Goal: Information Seeking & Learning: Learn about a topic

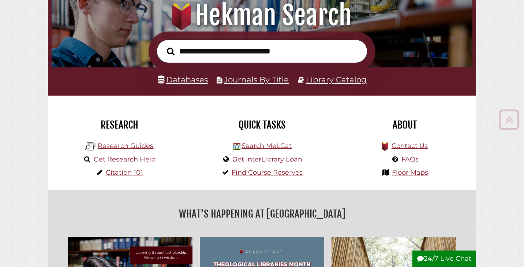
scroll to position [93, 0]
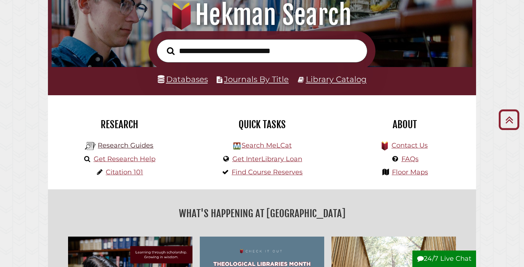
click at [145, 145] on link "Research Guides" at bounding box center [126, 145] width 56 height 8
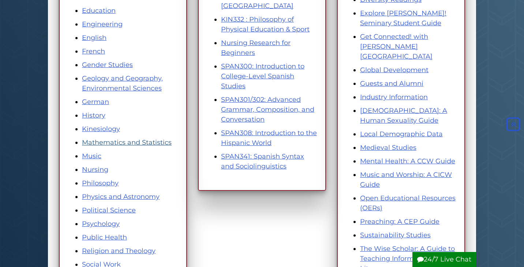
scroll to position [294, 0]
click at [108, 223] on link "Psychology" at bounding box center [101, 223] width 38 height 8
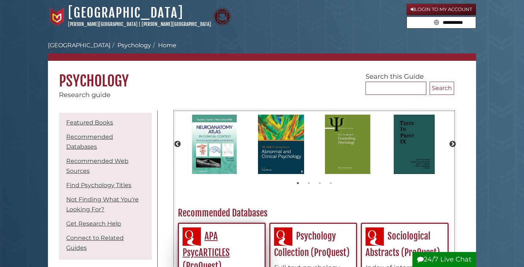
click at [208, 252] on link "APA PsycARTICLES (ProQuest)" at bounding box center [206, 250] width 47 height 41
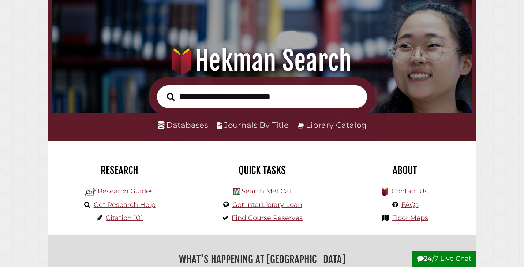
scroll to position [70, 0]
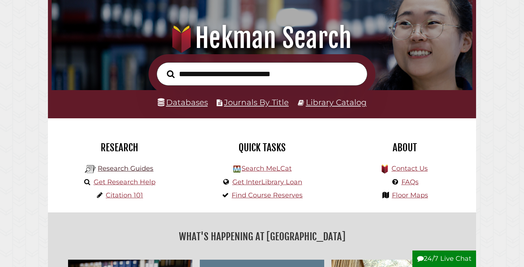
click at [140, 169] on link "Research Guides" at bounding box center [126, 168] width 56 height 8
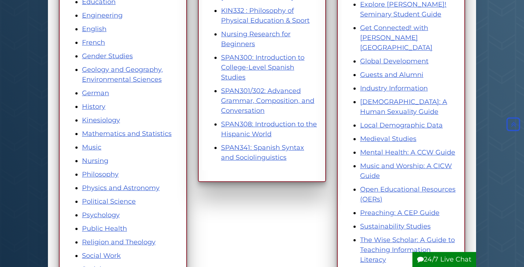
scroll to position [313, 0]
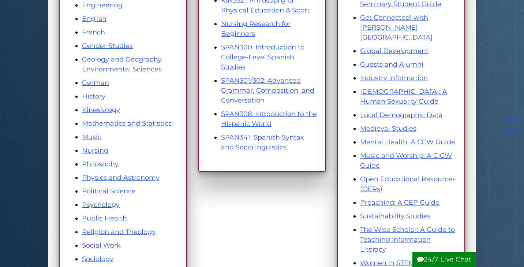
click at [115, 202] on link "Psychology" at bounding box center [101, 205] width 38 height 8
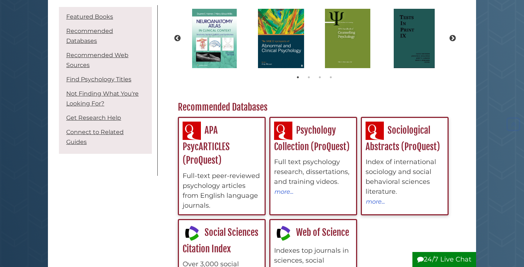
scroll to position [107, 0]
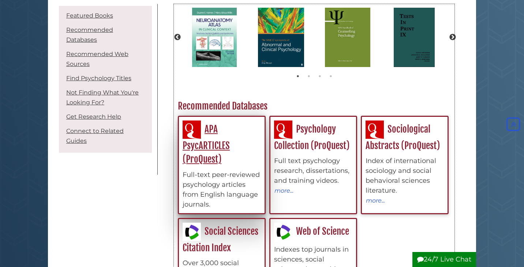
click at [208, 145] on link "APA PsycARTICLES (ProQuest)" at bounding box center [206, 143] width 47 height 41
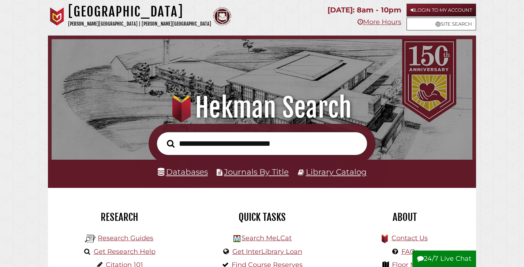
scroll to position [139, 417]
click at [193, 167] on link "Databases" at bounding box center [183, 172] width 50 height 10
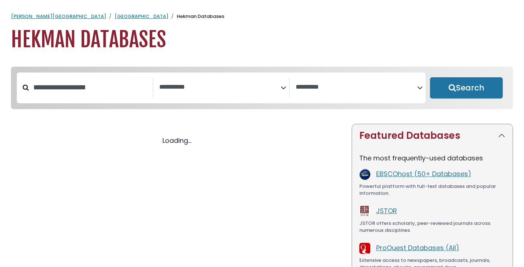
select select "Database Subject Filter"
select select "Database Vendors Filter"
select select "Database Subject Filter"
select select "Database Vendors Filter"
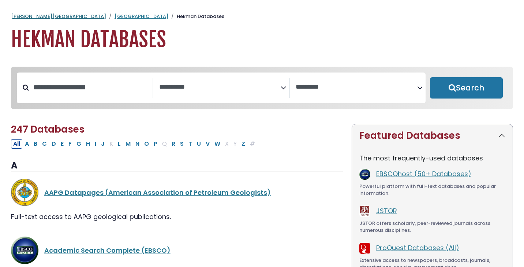
click at [30, 16] on link "Calvin University" at bounding box center [58, 16] width 95 height 7
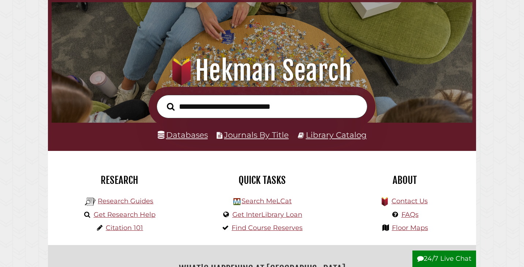
scroll to position [40, 0]
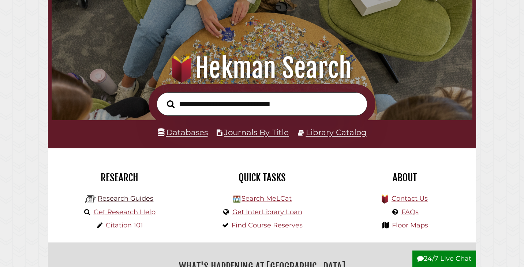
click at [144, 199] on link "Research Guides" at bounding box center [126, 198] width 56 height 8
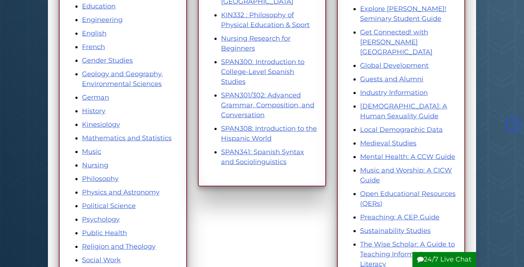
scroll to position [299, 0]
click at [112, 221] on link "Psychology" at bounding box center [101, 219] width 38 height 8
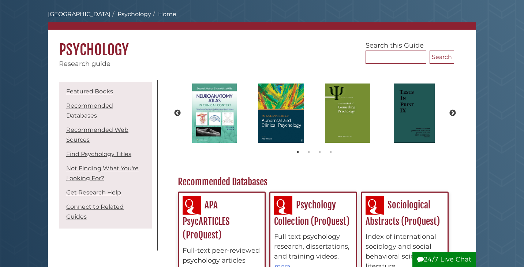
scroll to position [32, 0]
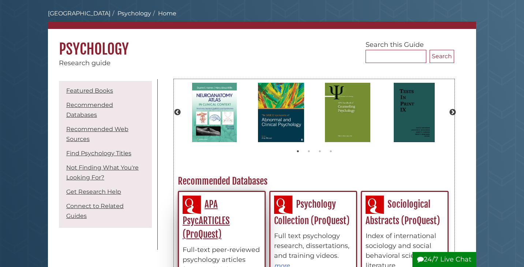
click at [216, 223] on link "APA PsycARTICLES (ProQuest)" at bounding box center [206, 218] width 47 height 41
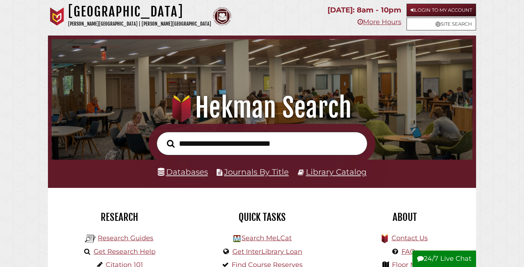
scroll to position [139, 417]
click at [138, 238] on link "Research Guides" at bounding box center [126, 238] width 56 height 8
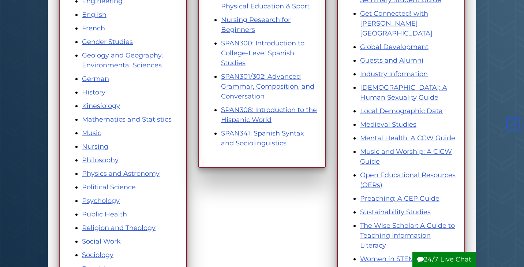
scroll to position [318, 0]
